Goal: Task Accomplishment & Management: Manage account settings

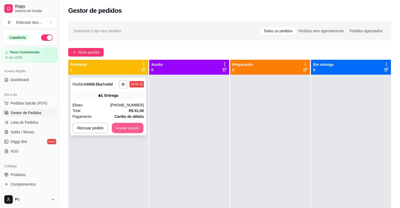
click at [121, 131] on button "Aceitar pedido" at bounding box center [127, 128] width 31 height 10
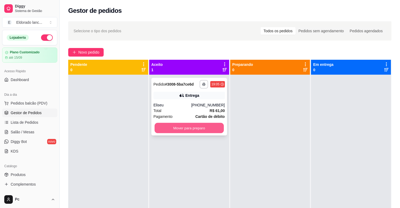
click at [188, 128] on button "Mover para preparo" at bounding box center [188, 128] width 69 height 10
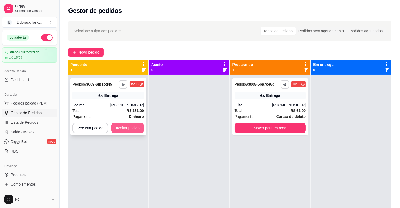
click at [122, 127] on button "Aceitar pedido" at bounding box center [127, 128] width 32 height 11
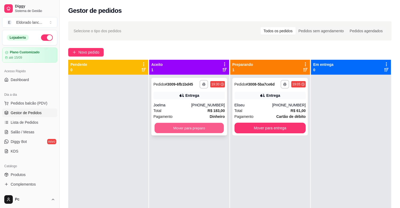
click at [178, 129] on button "Mover para preparo" at bounding box center [188, 128] width 69 height 10
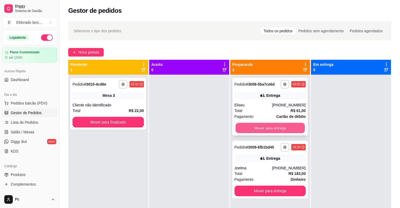
click at [249, 126] on button "Mover para entrega" at bounding box center [269, 128] width 69 height 10
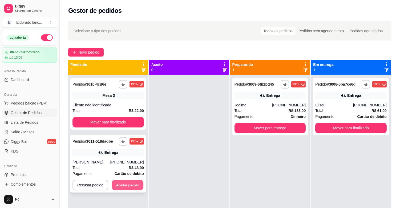
click at [123, 183] on button "Aceitar pedido" at bounding box center [127, 185] width 31 height 10
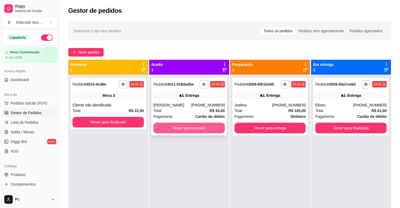
click at [188, 124] on button "Mover para preparo" at bounding box center [188, 128] width 71 height 11
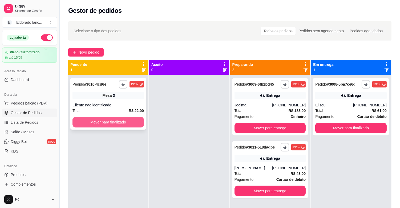
click at [133, 122] on button "Mover para finalizado" at bounding box center [107, 122] width 71 height 11
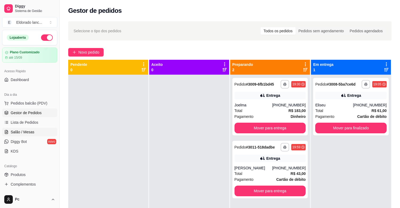
click at [40, 132] on link "Salão / Mesas" at bounding box center [29, 132] width 55 height 9
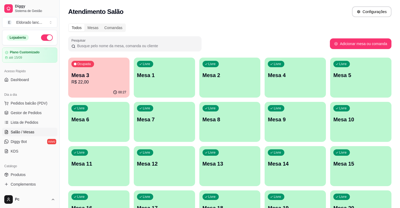
click at [106, 81] on p "R$ 22,00" at bounding box center [98, 82] width 55 height 6
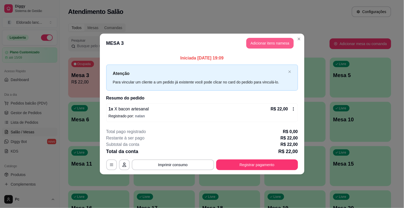
click at [256, 46] on button "Adicionar itens na mesa" at bounding box center [269, 43] width 47 height 11
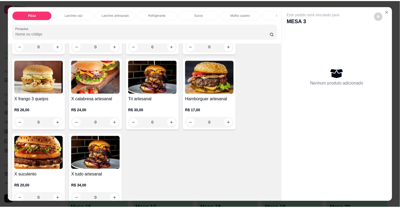
scroll to position [910, 0]
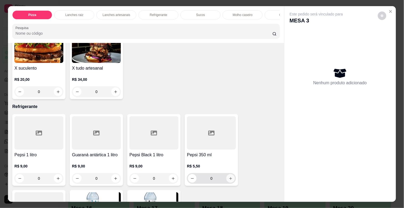
click at [228, 177] on button "increase-product-quantity" at bounding box center [230, 178] width 9 height 9
type input "1"
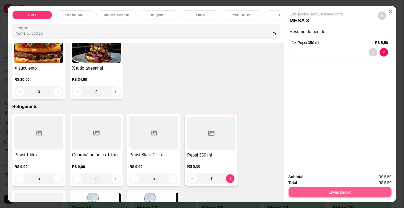
click at [299, 187] on button "Enviar pedido" at bounding box center [340, 192] width 103 height 11
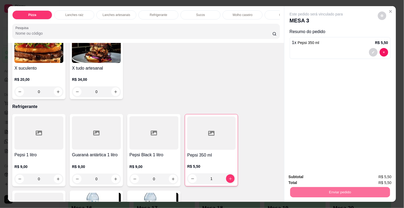
click at [312, 174] on button "Não registrar e enviar pedido" at bounding box center [323, 177] width 54 height 10
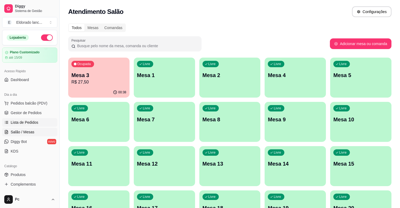
click at [30, 125] on span "Lista de Pedidos" at bounding box center [25, 122] width 28 height 5
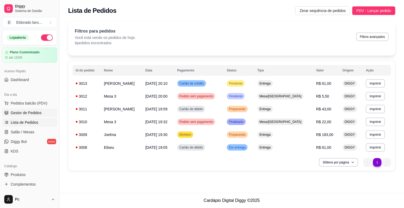
click at [30, 113] on span "Gestor de Pedidos" at bounding box center [26, 112] width 31 height 5
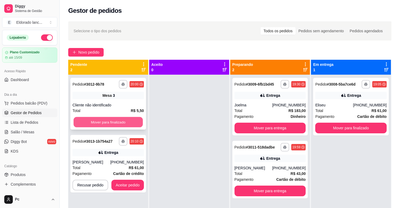
click at [84, 120] on button "Mover para finalizado" at bounding box center [108, 122] width 69 height 10
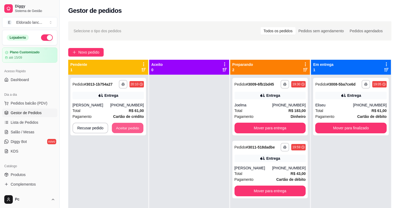
click at [121, 126] on button "Aceitar pedido" at bounding box center [127, 128] width 31 height 10
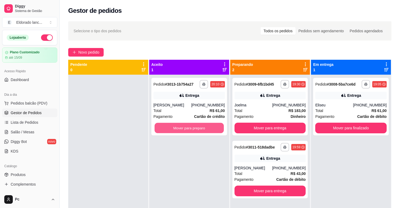
click at [169, 127] on button "Mover para preparo" at bounding box center [188, 128] width 69 height 10
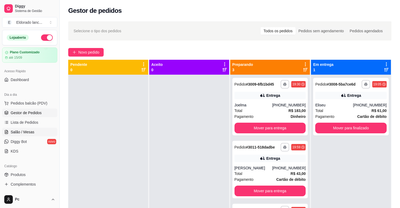
click at [27, 129] on span "Salão / Mesas" at bounding box center [23, 131] width 24 height 5
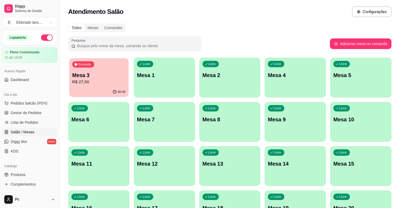
click at [99, 89] on div "00:39" at bounding box center [98, 92] width 59 height 10
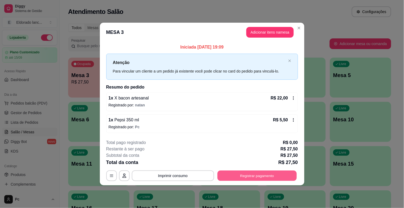
click at [233, 173] on button "Registrar pagamento" at bounding box center [256, 175] width 79 height 10
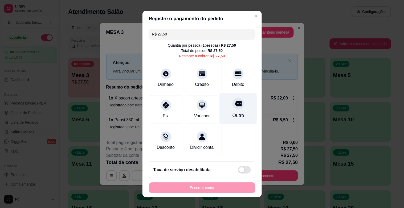
click at [227, 111] on div "Outro" at bounding box center [238, 108] width 38 height 31
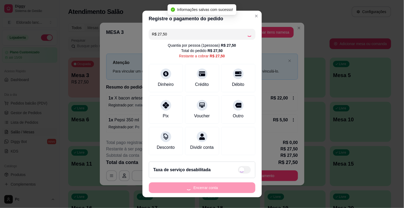
type input "R$ 0,00"
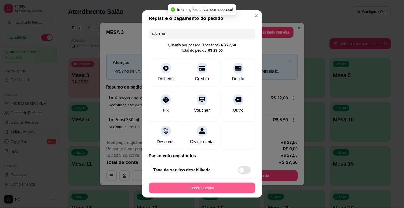
click at [199, 188] on button "Encerrar conta" at bounding box center [202, 187] width 107 height 11
